Goal: Check status: Check status

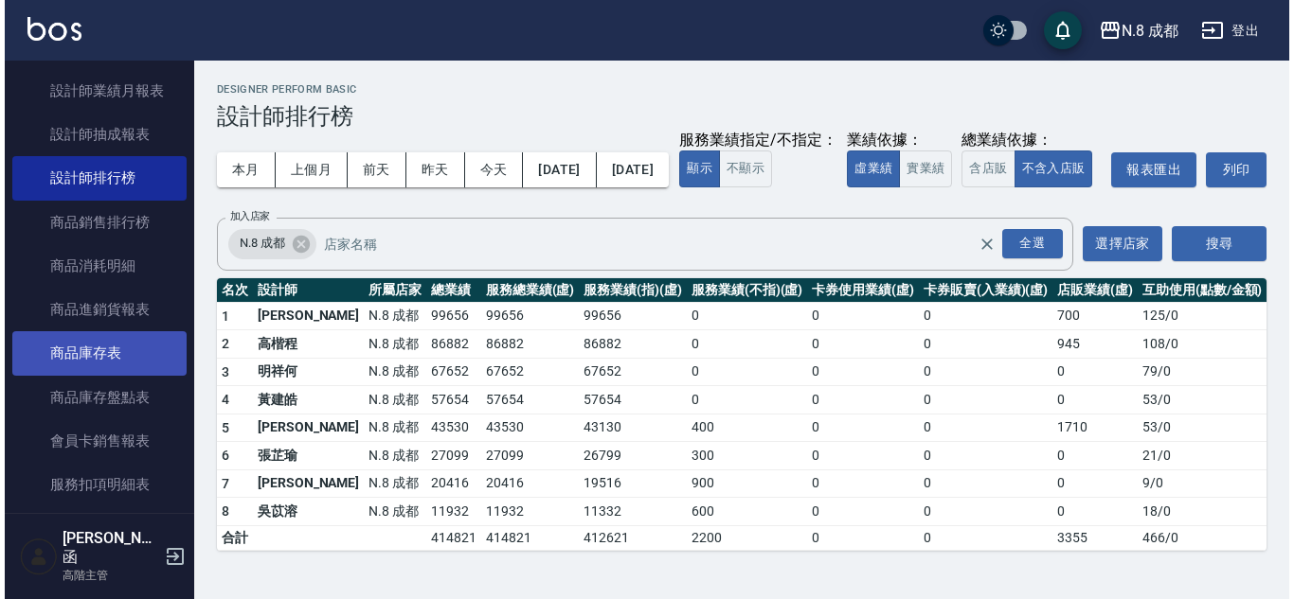
scroll to position [1249, 0]
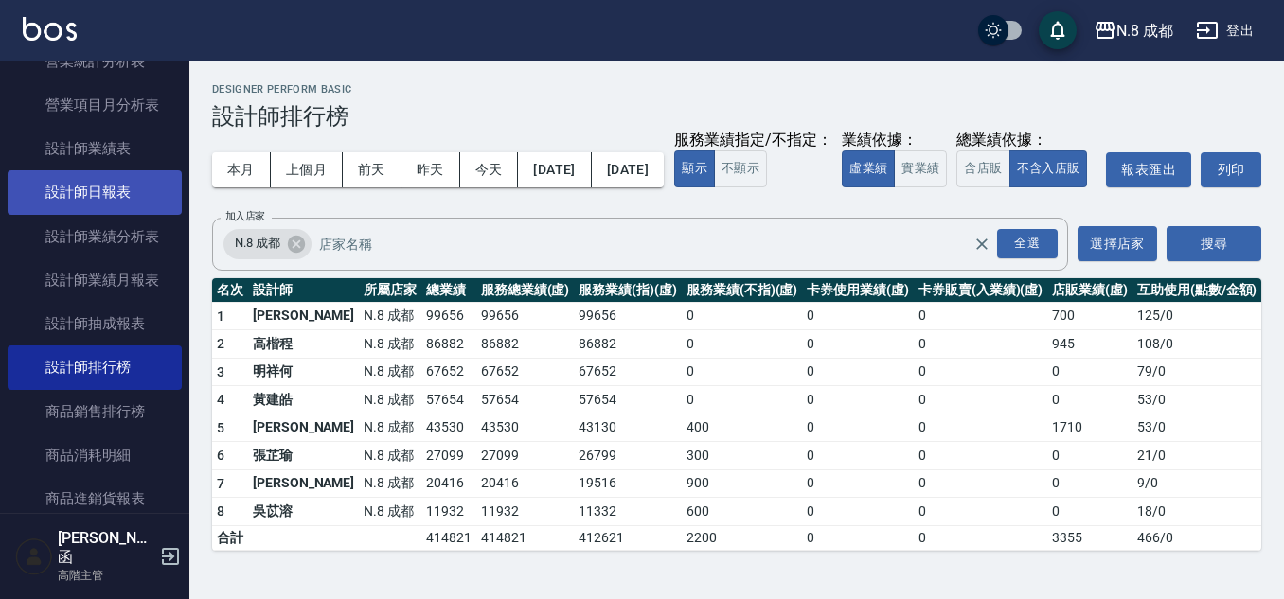
click at [143, 197] on link "設計師日報表" at bounding box center [95, 192] width 174 height 44
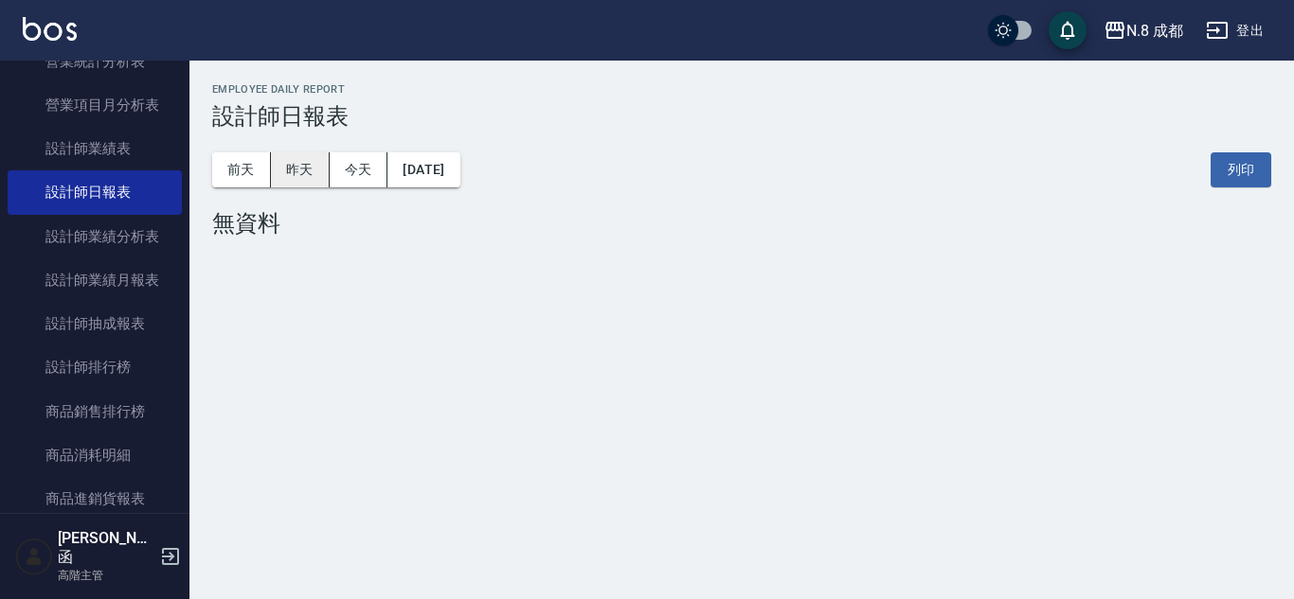
click at [295, 171] on button "昨天" at bounding box center [300, 169] width 59 height 35
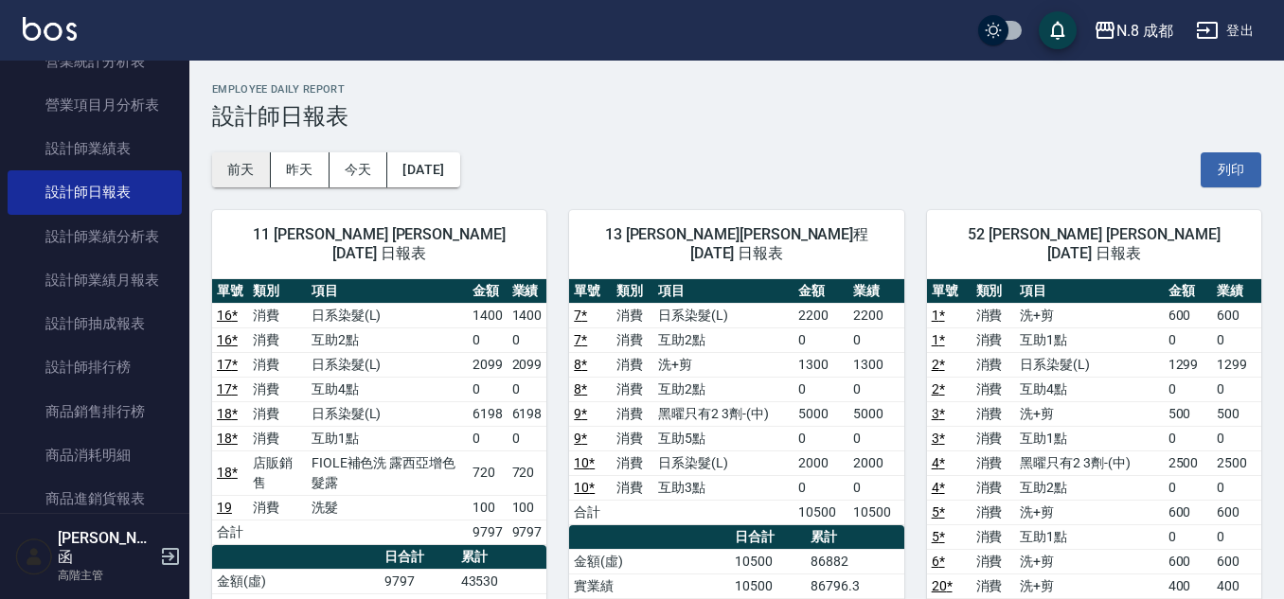
click at [247, 174] on button "前天" at bounding box center [241, 169] width 59 height 35
